Goal: Information Seeking & Learning: Find specific page/section

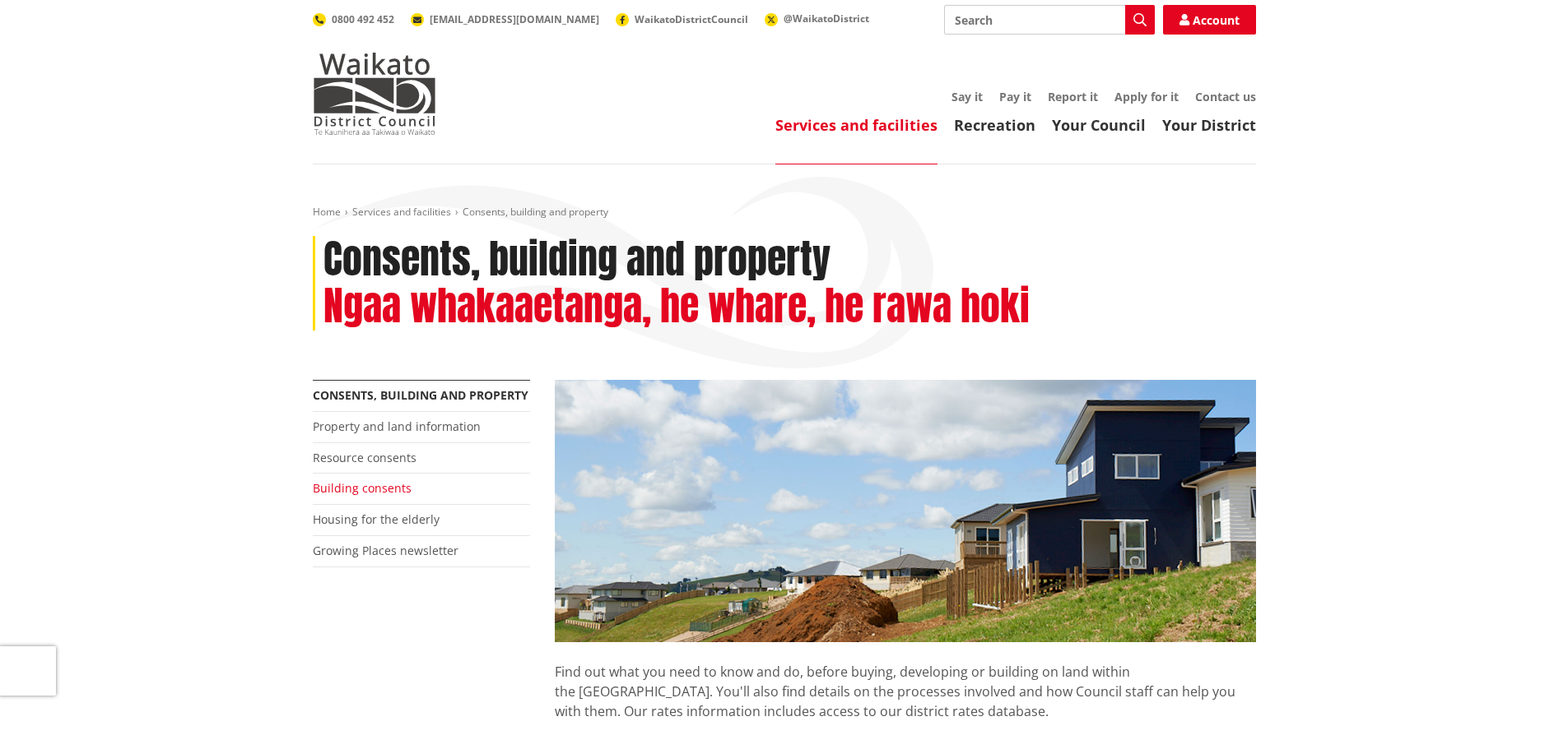
click at [368, 489] on link "Building consents" at bounding box center [362, 488] width 99 height 16
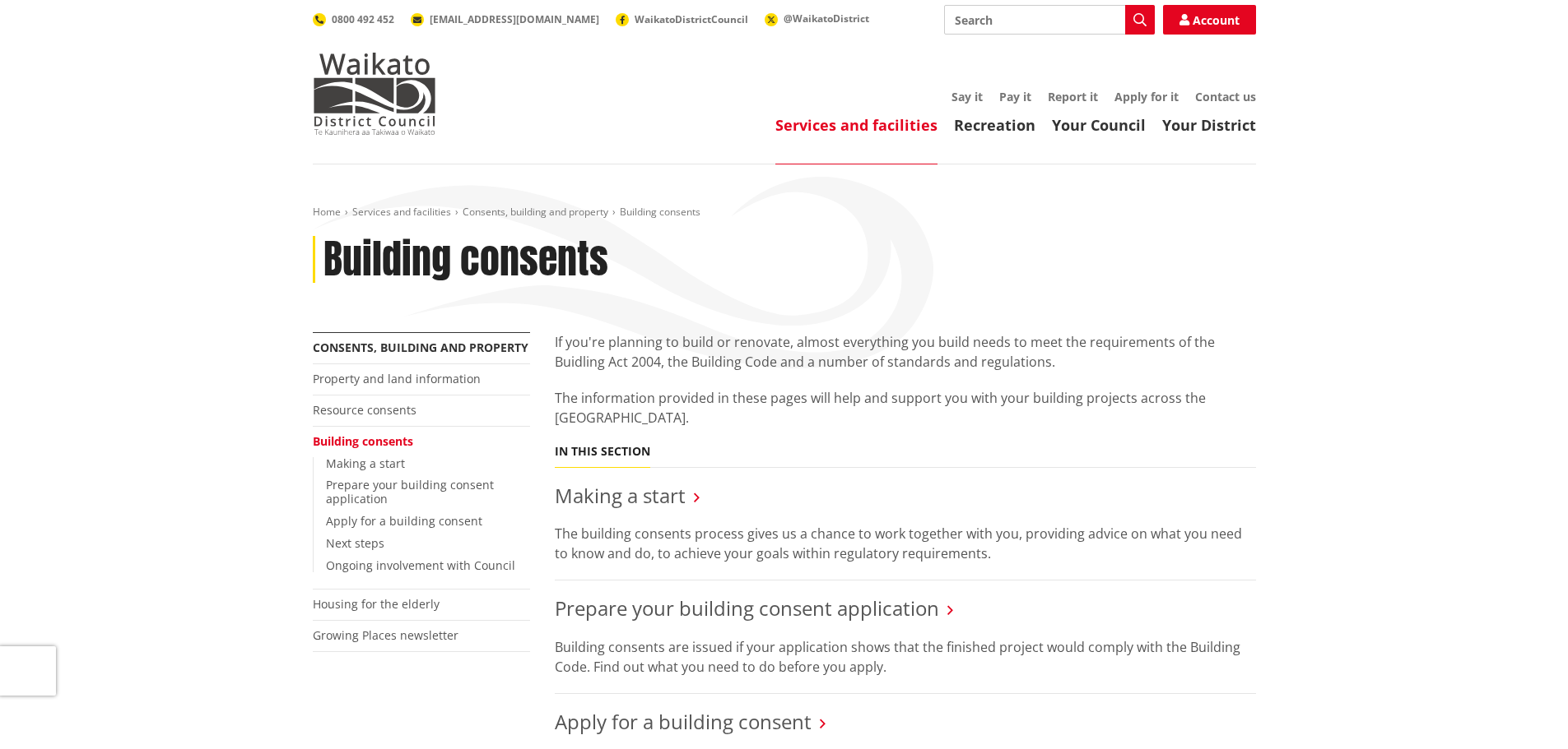
click at [997, 19] on input "Search" at bounding box center [1049, 19] width 210 height 30
type input "certificate of acceptance"
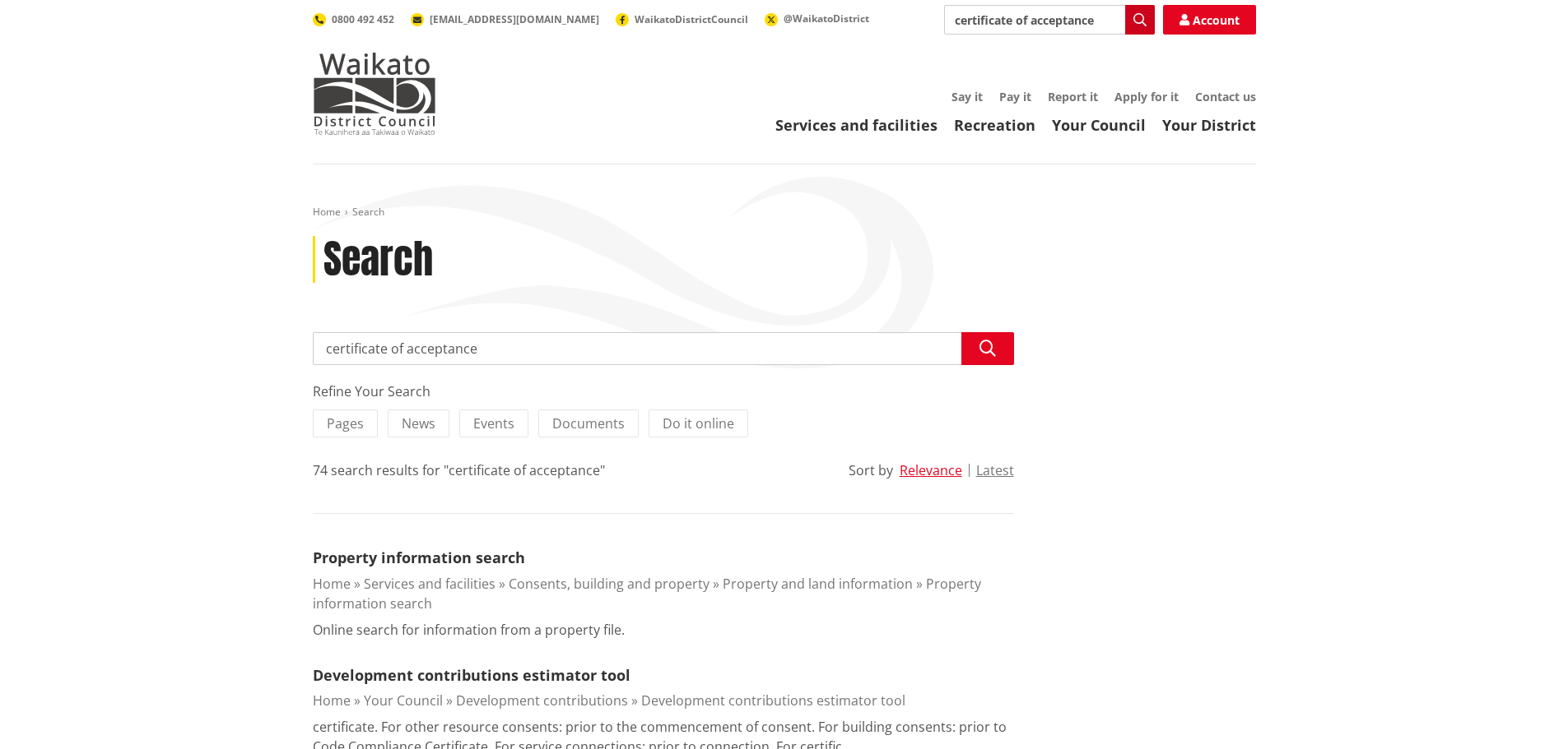
click at [1139, 24] on icon "button" at bounding box center [1140, 19] width 13 height 13
click at [1095, 18] on input "certificate of acceptance" at bounding box center [1049, 19] width 210 height 30
type input "certificate of acceptance application"
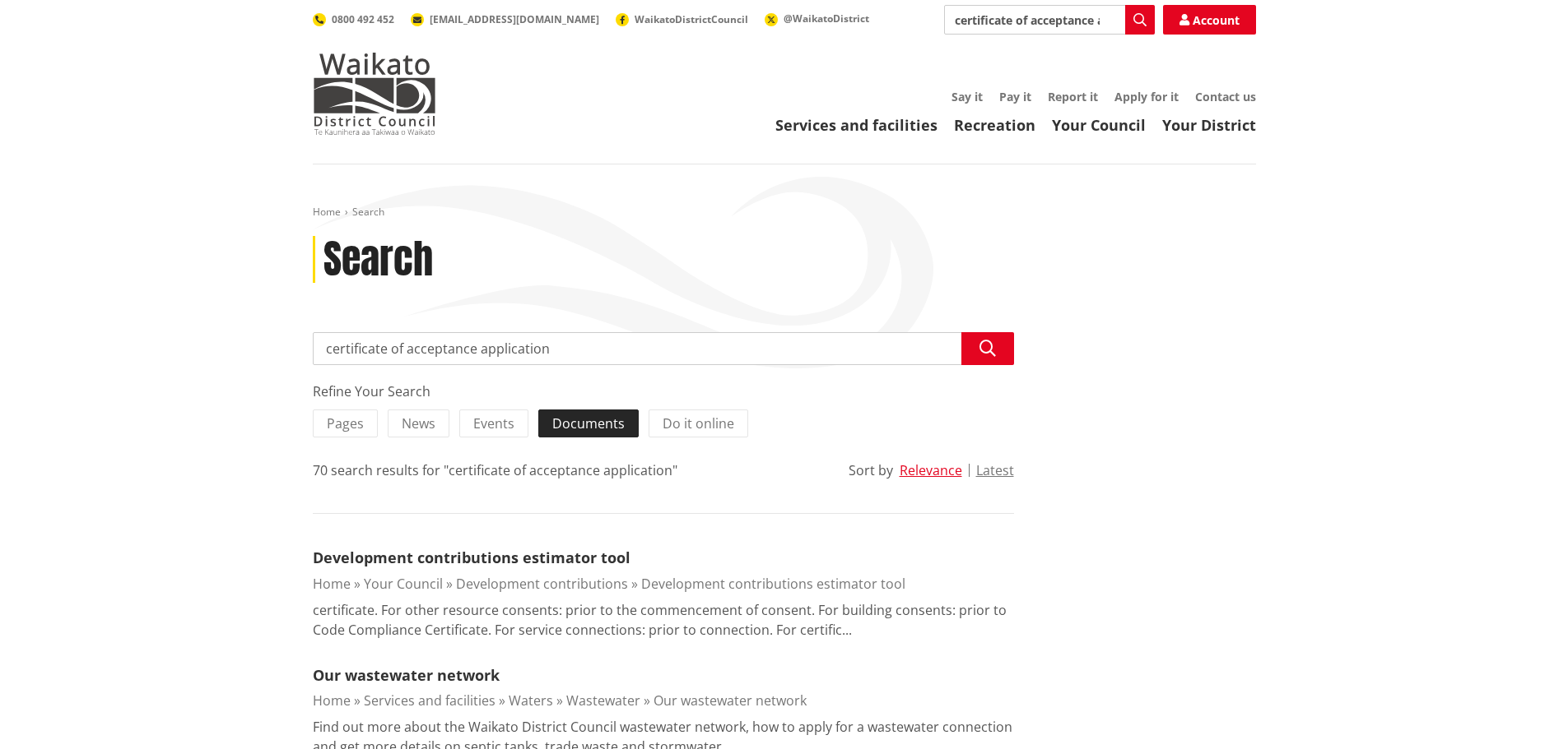
click at [599, 422] on span "Documents" at bounding box center [588, 423] width 72 height 18
click at [0, 0] on input "Documents" at bounding box center [0, 0] width 0 height 0
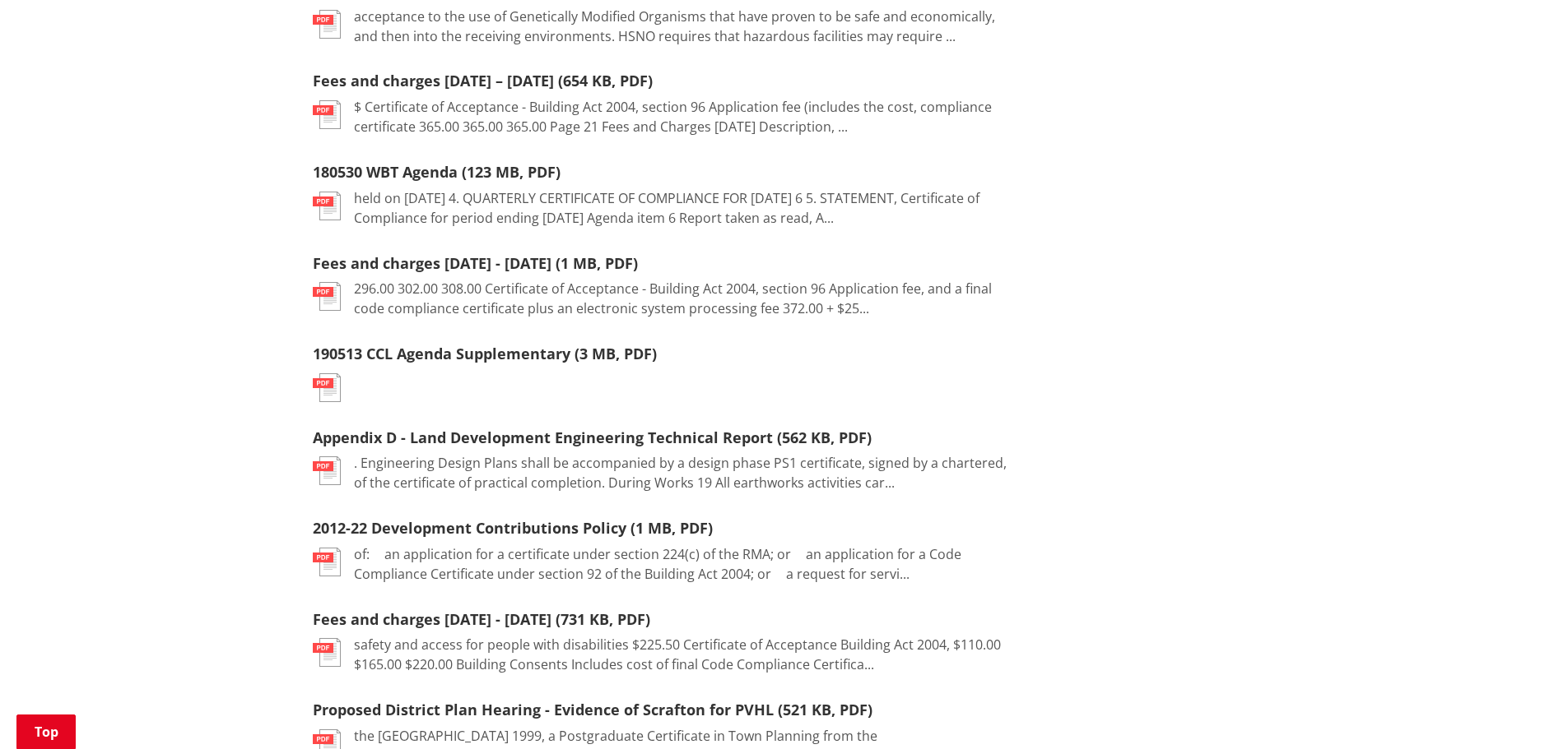
scroll to position [1480, 0]
